Goal: Task Accomplishment & Management: Complete application form

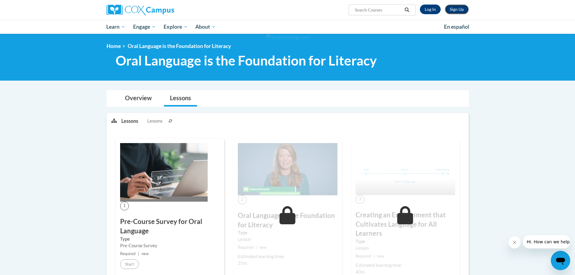
click at [458, 10] on link "Sign Up" at bounding box center [457, 10] width 24 height 10
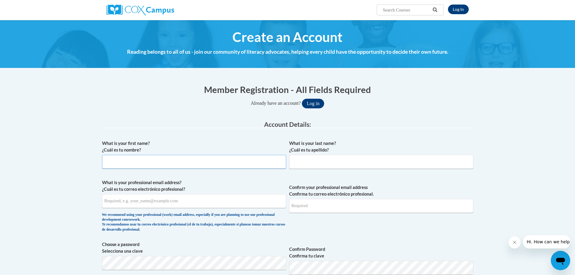
click at [212, 161] on input "What is your first name? ¿Cuál es tu nombre?" at bounding box center [194, 162] width 184 height 14
type input "Alexis"
type input "Reddin"
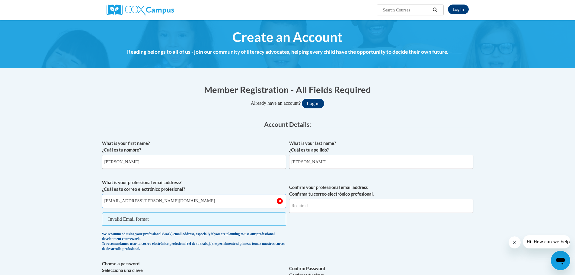
type input "areddin@fannin.k12.ga.us"
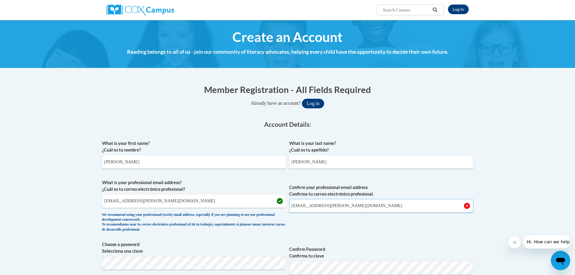
type input "areddin@fannin.k12.ga.us"
click at [301, 230] on span "Confirm your professional email address Confirma tu correo electrónico profesio…" at bounding box center [381, 207] width 184 height 56
click at [357, 222] on span "Confirm your professional email address Confirma tu correo electrónico profesio…" at bounding box center [381, 207] width 184 height 56
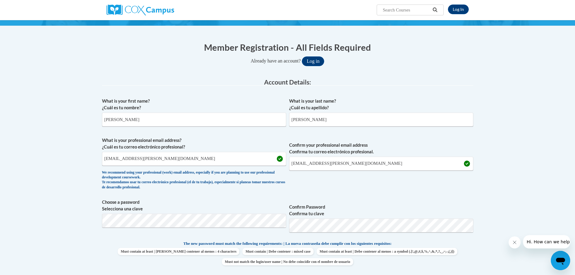
scroll to position [91, 0]
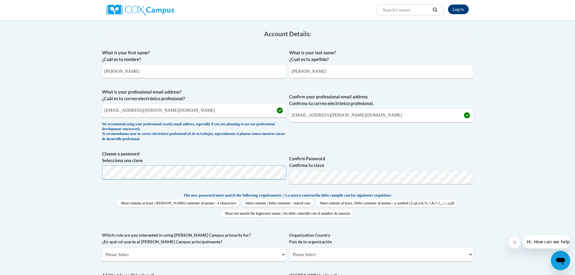
click at [89, 169] on body "Log In Search Search... Create an Account Reading belongs to all of us - join o…" at bounding box center [287, 255] width 575 height 692
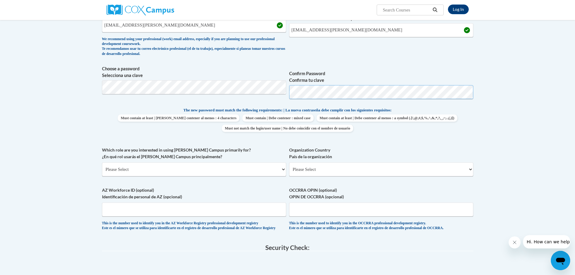
scroll to position [181, 0]
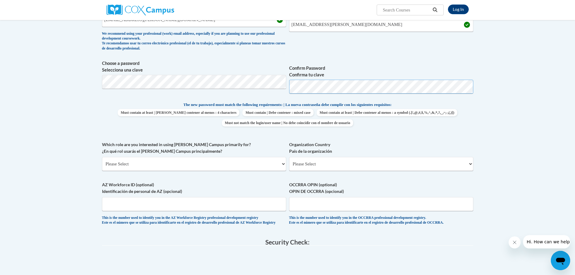
click at [273, 88] on span "Choose a password Selecciona una clave Confirm Password Confirma tu clave" at bounding box center [287, 79] width 371 height 38
click at [75, 87] on body "Log In Search Search... Create an Account Reading belongs to all of us - join o…" at bounding box center [287, 165] width 575 height 692
click at [470, 130] on div "The new password must match the following requirements: | La nueva contraseña d…" at bounding box center [287, 115] width 371 height 29
click at [281, 165] on select "Please Select College/University | Colegio/Universidad Community/Nonprofit Part…" at bounding box center [194, 164] width 184 height 14
select select "5a18ea06-2b54-4451-96f2-d152daf9eac5"
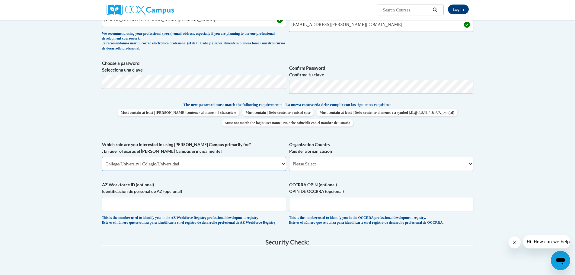
click at [102, 157] on select "Please Select College/University | Colegio/Universidad Community/Nonprofit Part…" at bounding box center [194, 164] width 184 height 14
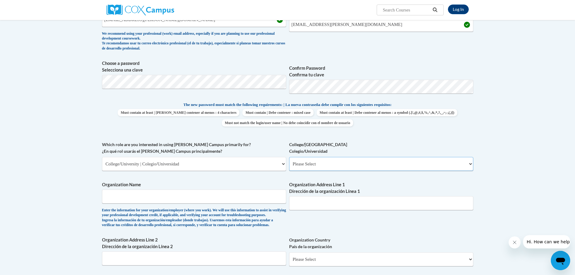
click at [348, 165] on select "Please Select College/University Staff | Empleado universitario College/Univers…" at bounding box center [381, 164] width 184 height 14
select select "ea630b4e-9ed6-4ac8-9075-ee79d5973747"
click at [289, 157] on select "Please Select College/University Staff | Empleado universitario College/Univers…" at bounding box center [381, 164] width 184 height 14
click at [156, 195] on input "Organization Name" at bounding box center [194, 197] width 184 height 14
type input "Pioneer RESA"
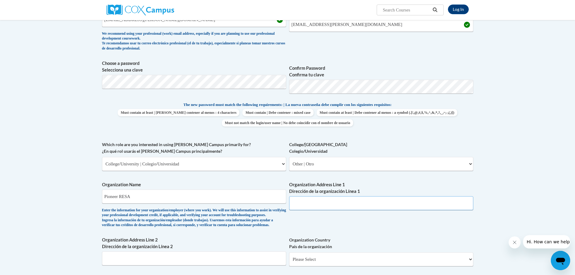
click at [329, 200] on input "Organization Address Line 1 Dirección de la organización Línea 1" at bounding box center [381, 203] width 184 height 14
paste input "1342 GA-254, Cleveland, GA 30528"
type input "1342 GA-254, Cleveland, GA 30528"
click at [310, 237] on div "What is your first name? ¿Cuál es tu nombre? Alexis What is your last name? ¿Cu…" at bounding box center [287, 141] width 371 height 371
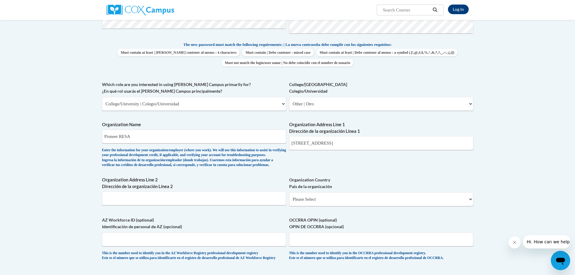
scroll to position [242, 0]
click at [421, 200] on span "Organization Country País de la organización Please Select United States | Esta…" at bounding box center [381, 191] width 184 height 30
click at [396, 206] on select "Please Select United States | Estados Unidos Outside of the United States | Fue…" at bounding box center [381, 199] width 184 height 14
select select "ad49bcad-a171-4b2e-b99c-48b446064914"
click at [289, 202] on select "Please Select United States | Estados Unidos Outside of the United States | Fue…" at bounding box center [381, 199] width 184 height 14
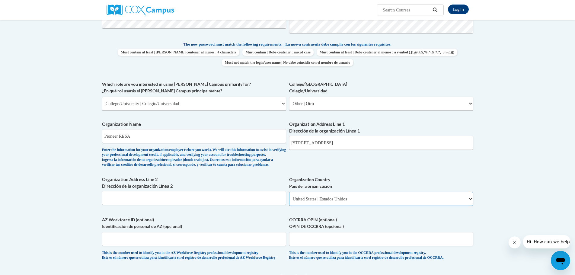
select select
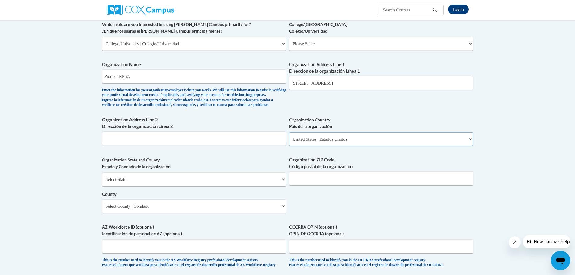
scroll to position [302, 0]
click at [180, 186] on select "Select State Alabama Alaska Arizona Arkansas California Colorado Connecticut De…" at bounding box center [194, 179] width 184 height 14
select select "Georgia"
click at [102, 182] on select "Select State Alabama Alaska Arizona Arkansas California Colorado Connecticut De…" at bounding box center [194, 179] width 184 height 14
click at [347, 185] on input "Organization ZIP Code Código postal de la organización" at bounding box center [381, 178] width 184 height 14
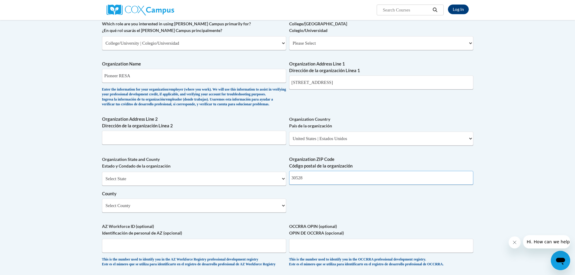
type input "30528"
click at [199, 213] on select "Select County Appling Atkinson Bacon Baker Baldwin Banks Barrow Bartow Ben Hill…" at bounding box center [194, 206] width 184 height 14
click at [154, 213] on select "Select County Appling Atkinson Bacon Baker Baldwin Banks Barrow Bartow Ben Hill…" at bounding box center [194, 206] width 184 height 14
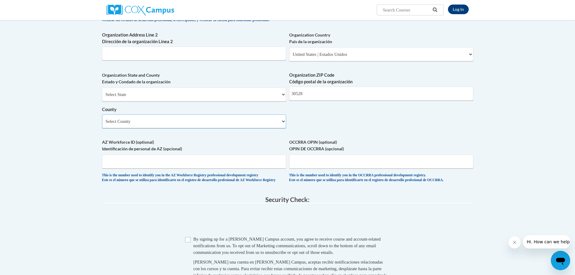
scroll to position [332, 0]
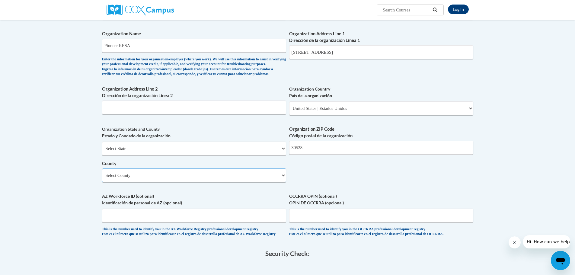
click at [179, 182] on select "Select County Appling Atkinson Bacon Baker Baldwin Banks Barrow Bartow Ben Hill…" at bounding box center [194, 176] width 184 height 14
select select "White"
click at [102, 178] on select "Select County Appling Atkinson Bacon Baker Baldwin Banks Barrow Bartow Ben Hill…" at bounding box center [194, 176] width 184 height 14
click at [389, 185] on div "What is your first name? ¿Cuál es tu nombre? Alexis What is your last name? ¿Cu…" at bounding box center [287, 24] width 371 height 438
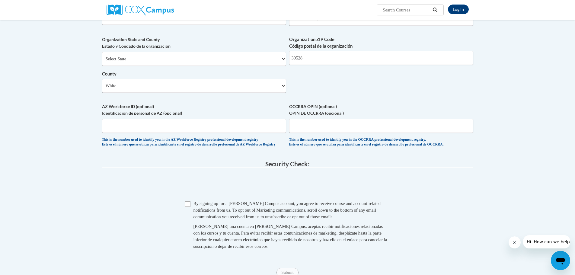
scroll to position [453, 0]
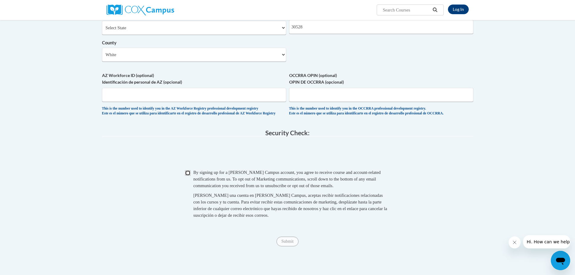
click at [188, 176] on input "Checkbox" at bounding box center [187, 172] width 5 height 5
checkbox input "true"
click at [287, 246] on input "Submit" at bounding box center [288, 242] width 22 height 10
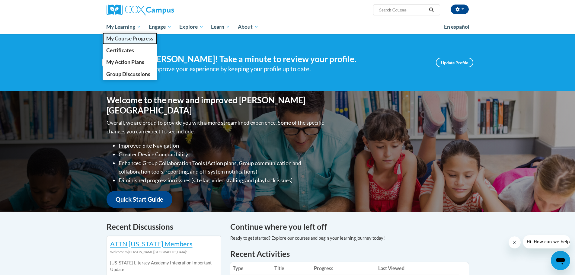
click at [116, 37] on span "My Course Progress" at bounding box center [129, 38] width 47 height 6
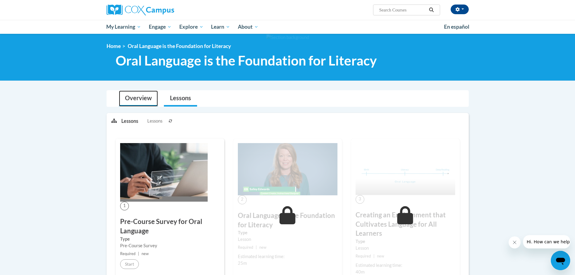
click at [134, 96] on link "Overview" at bounding box center [138, 99] width 39 height 16
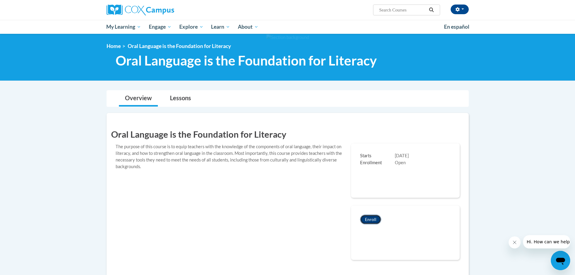
click at [370, 219] on button "Enroll" at bounding box center [370, 220] width 21 height 10
